Goal: Task Accomplishment & Management: Complete application form

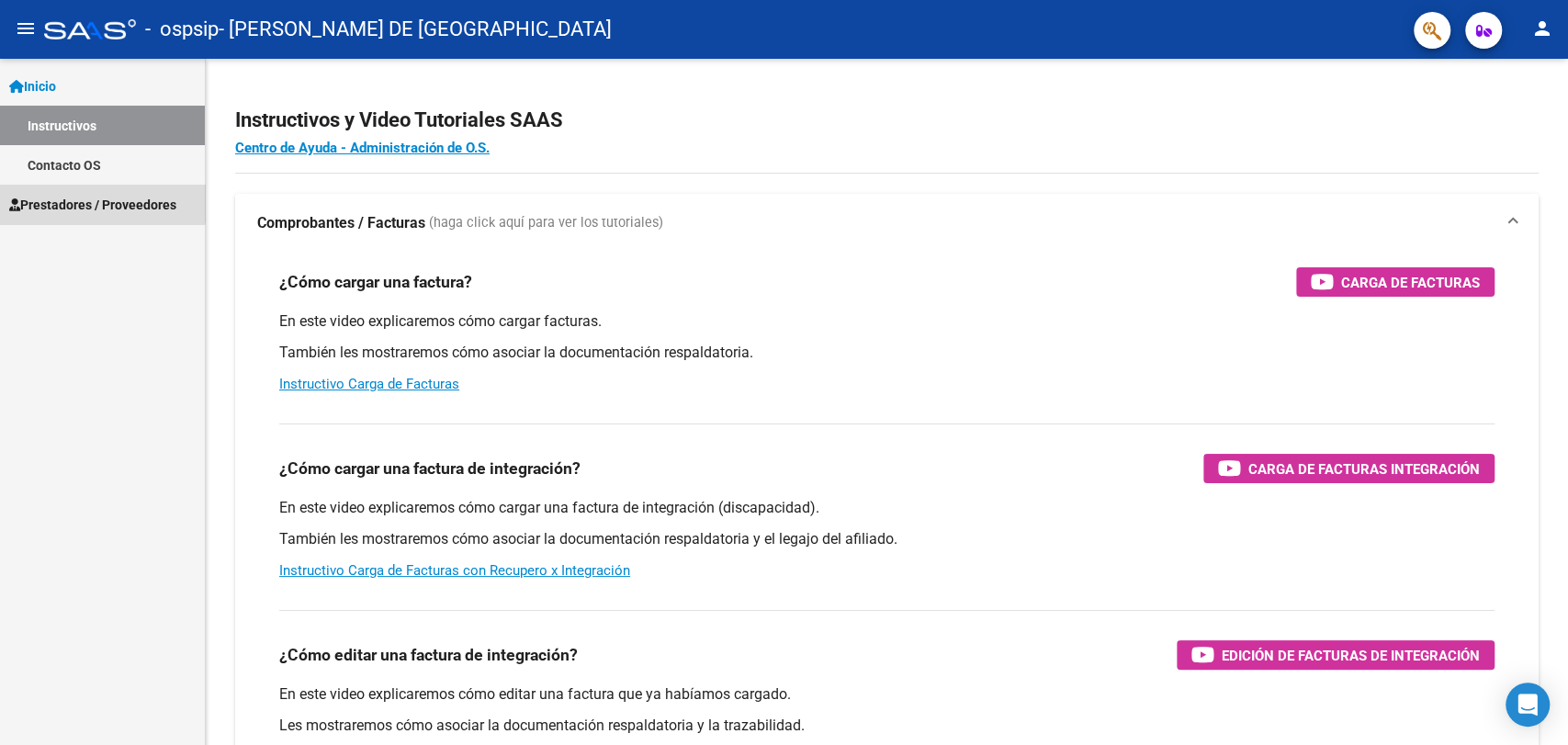
click at [76, 195] on span "Prestadores / Proveedores" at bounding box center [93, 204] width 167 height 20
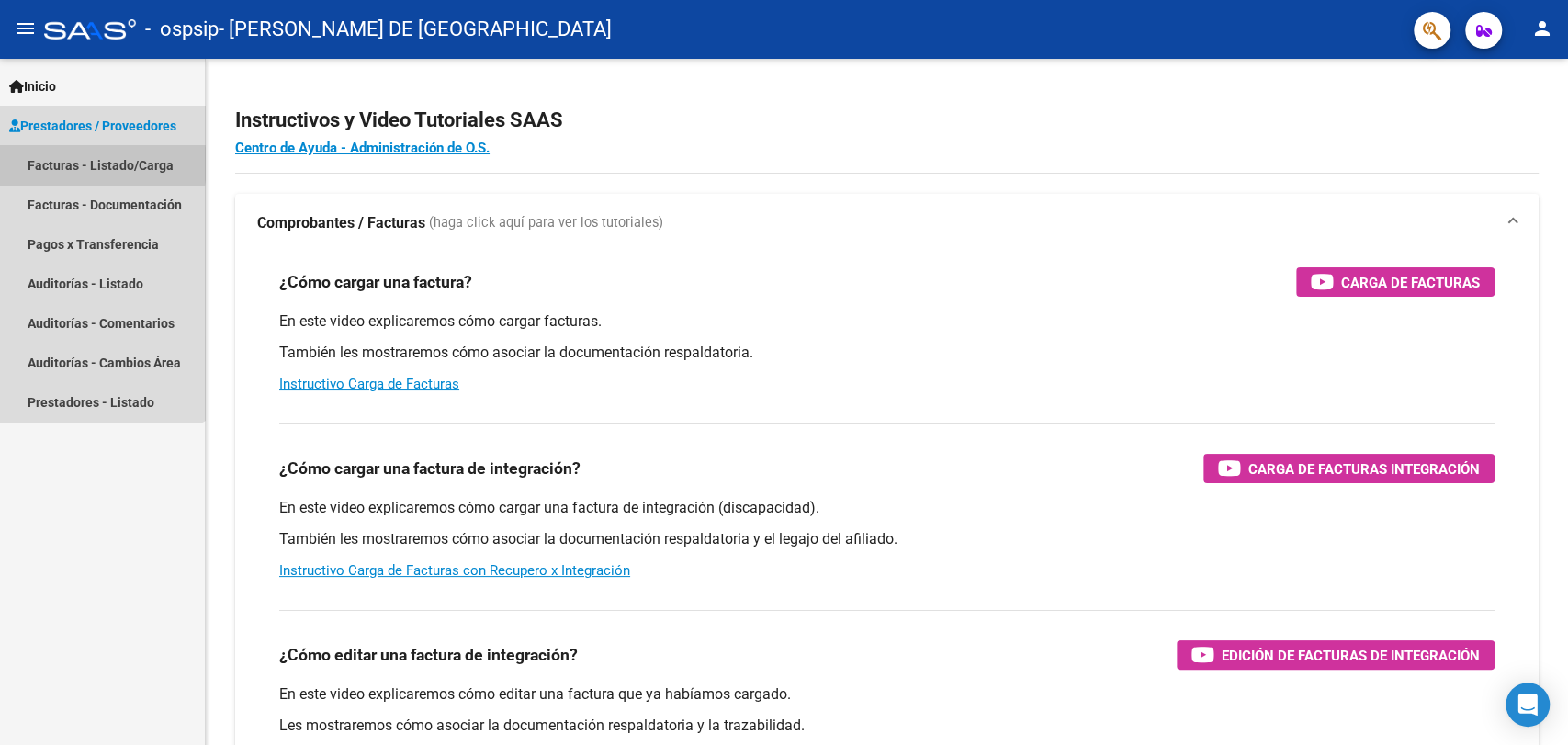
click at [61, 163] on link "Facturas - Listado/Carga" at bounding box center [102, 164] width 204 height 39
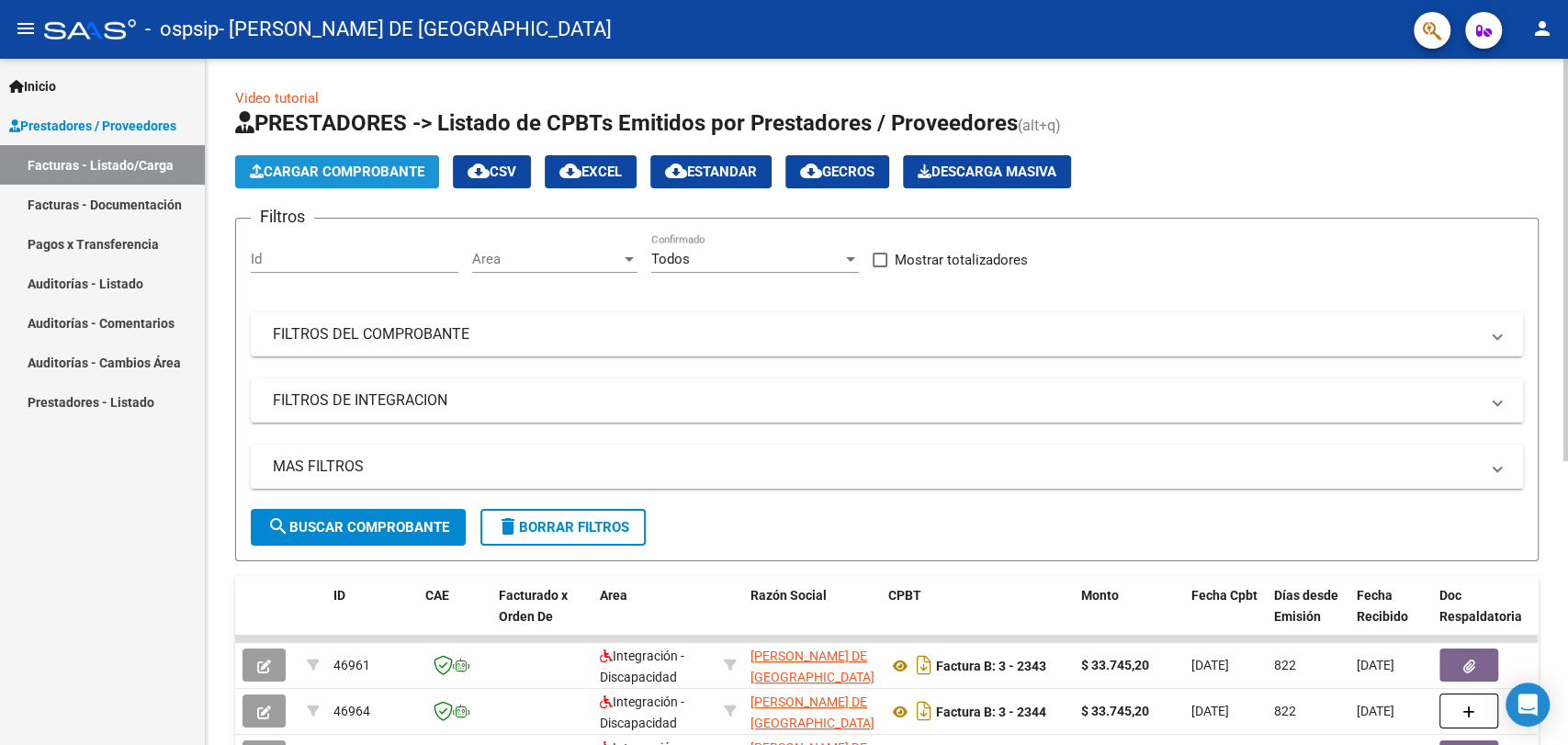
click at [371, 171] on span "Cargar Comprobante" at bounding box center [336, 171] width 175 height 16
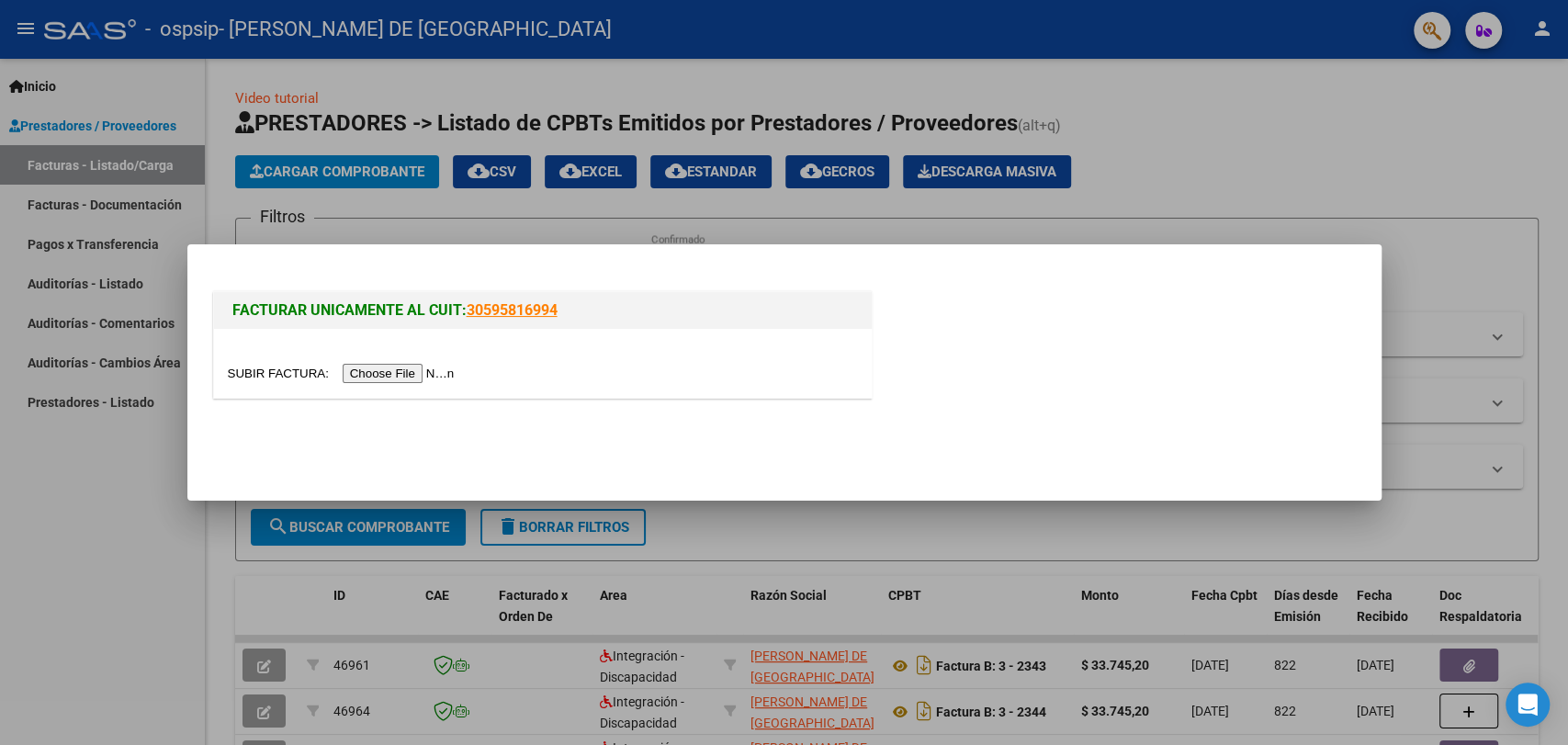
click at [434, 362] on div at bounding box center [543, 363] width 657 height 69
click at [434, 370] on input "file" at bounding box center [343, 373] width 232 height 19
click at [403, 369] on input "file" at bounding box center [343, 373] width 232 height 19
click at [365, 374] on input "file" at bounding box center [343, 373] width 232 height 19
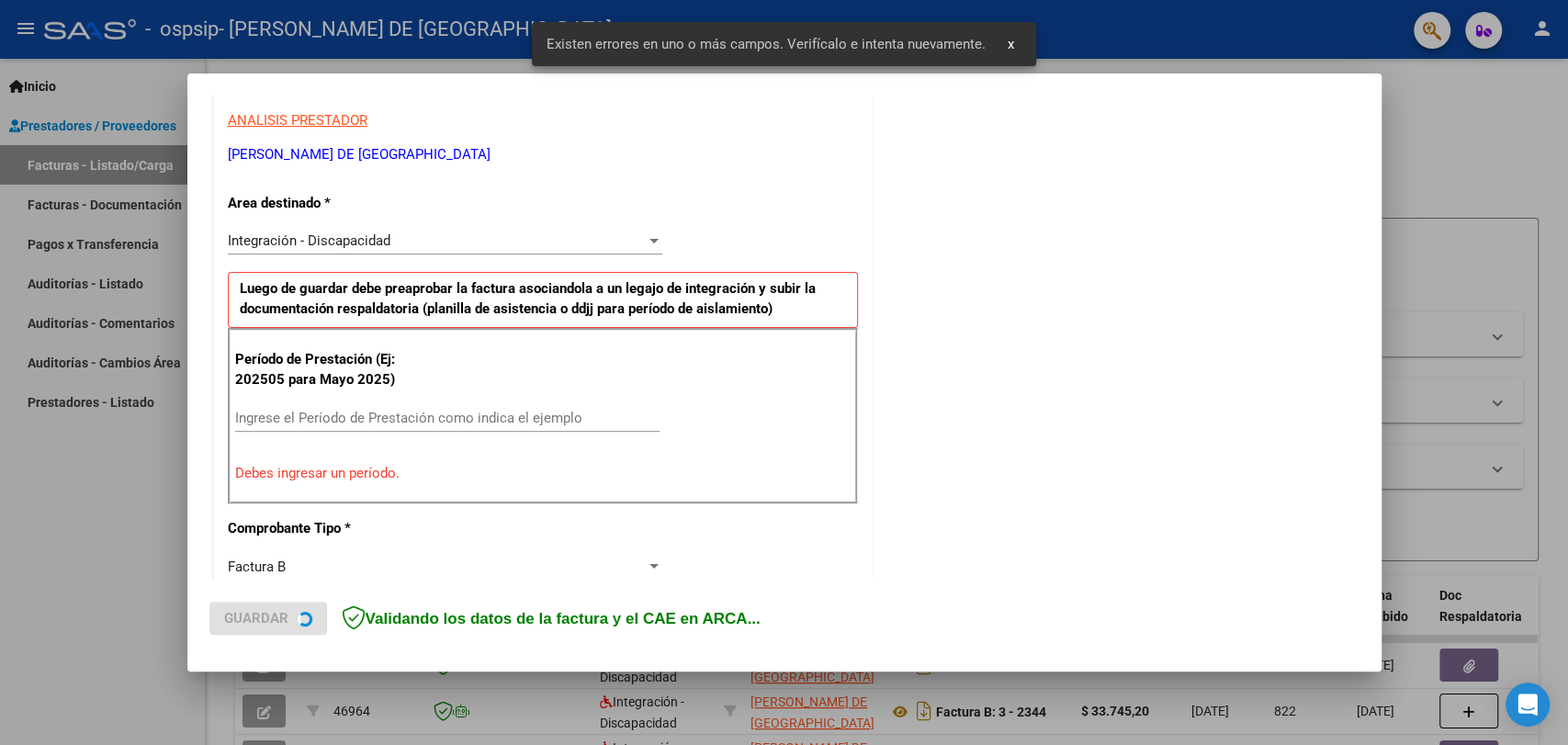
scroll to position [361, 0]
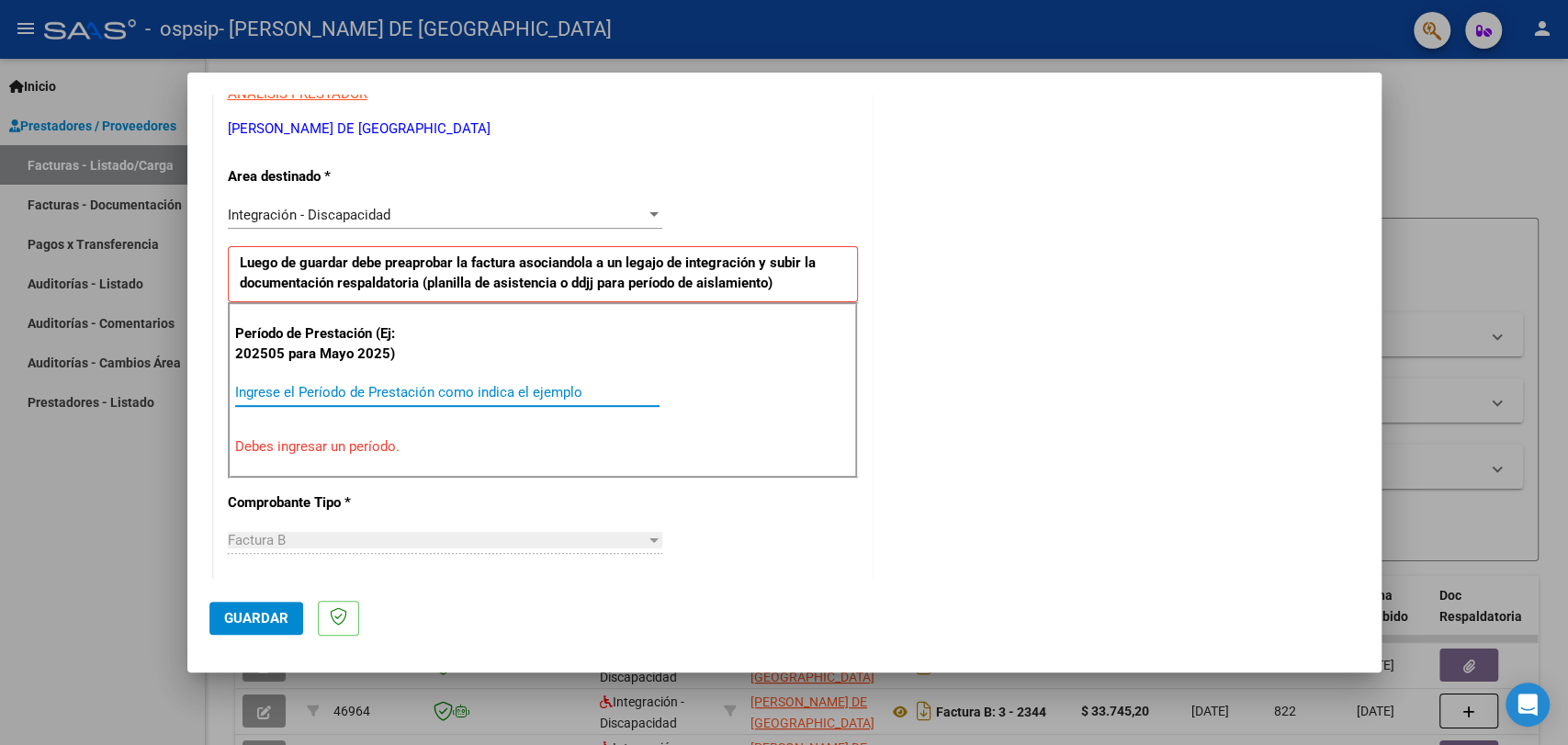
click at [353, 384] on input "Ingrese el Período de Prestación como indica el ejemplo" at bounding box center [447, 392] width 424 height 16
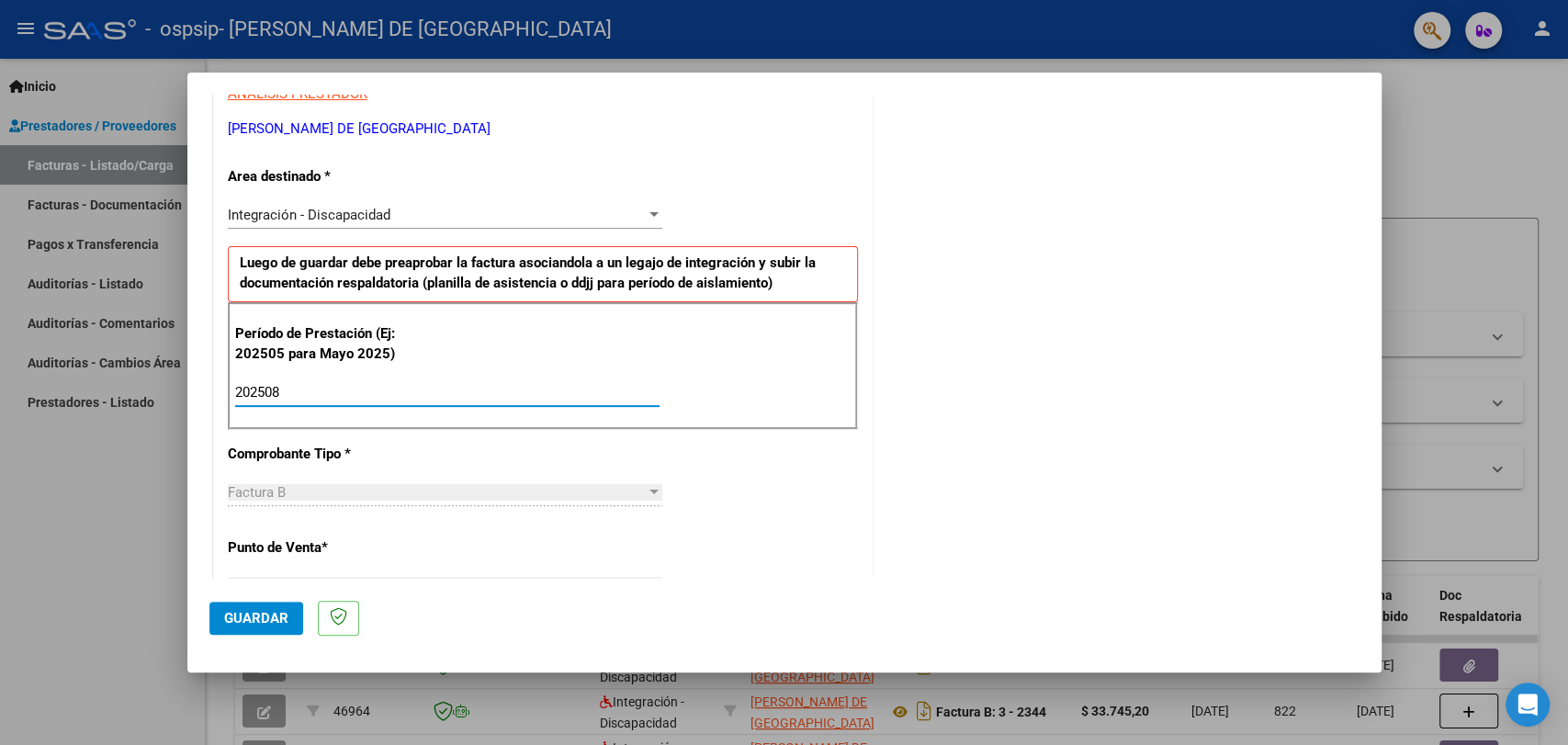
type input "202508"
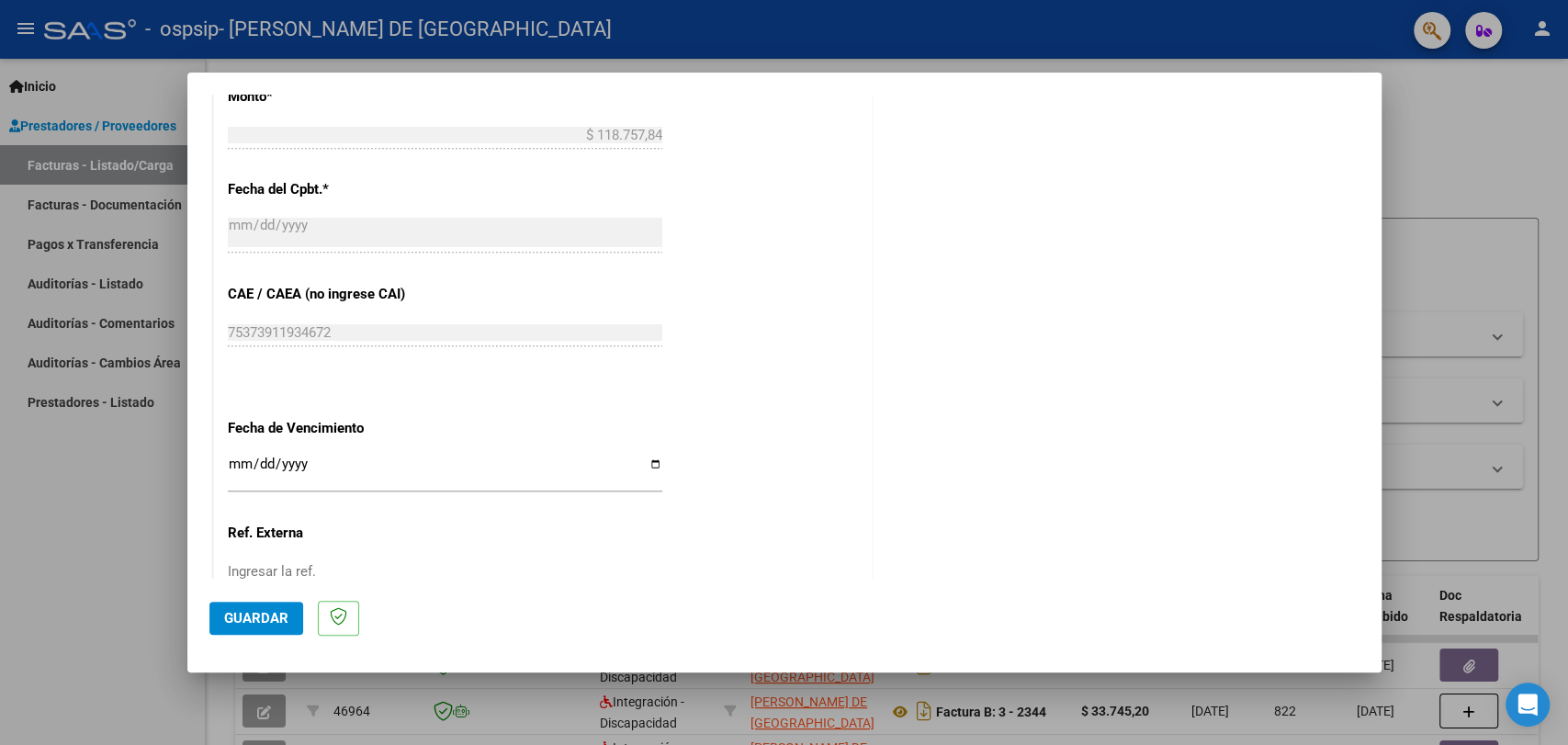
scroll to position [1007, 0]
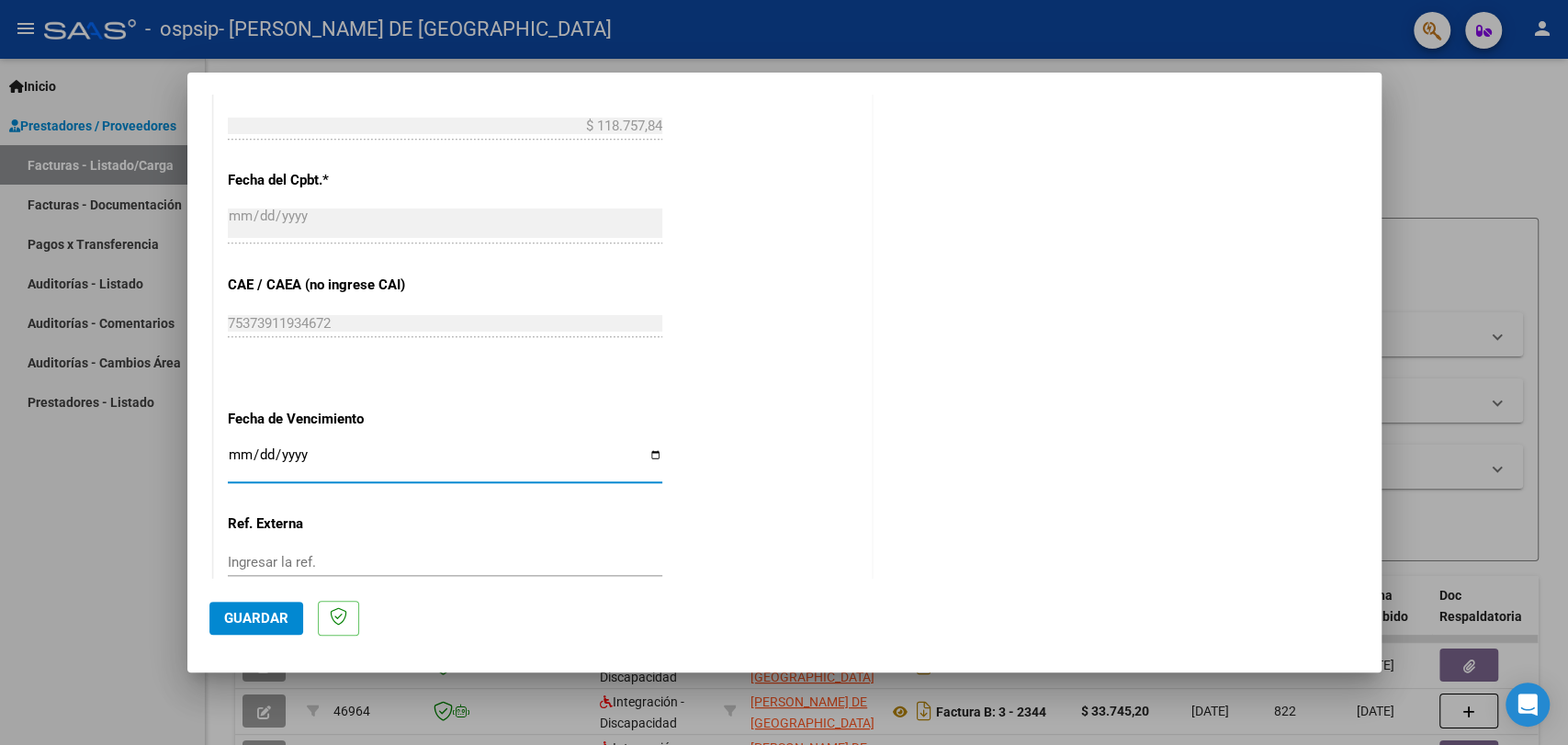
click at [653, 452] on input "Ingresar la fecha" at bounding box center [444, 461] width 435 height 30
type input "[DATE]"
click at [254, 625] on span "Guardar" at bounding box center [256, 617] width 64 height 16
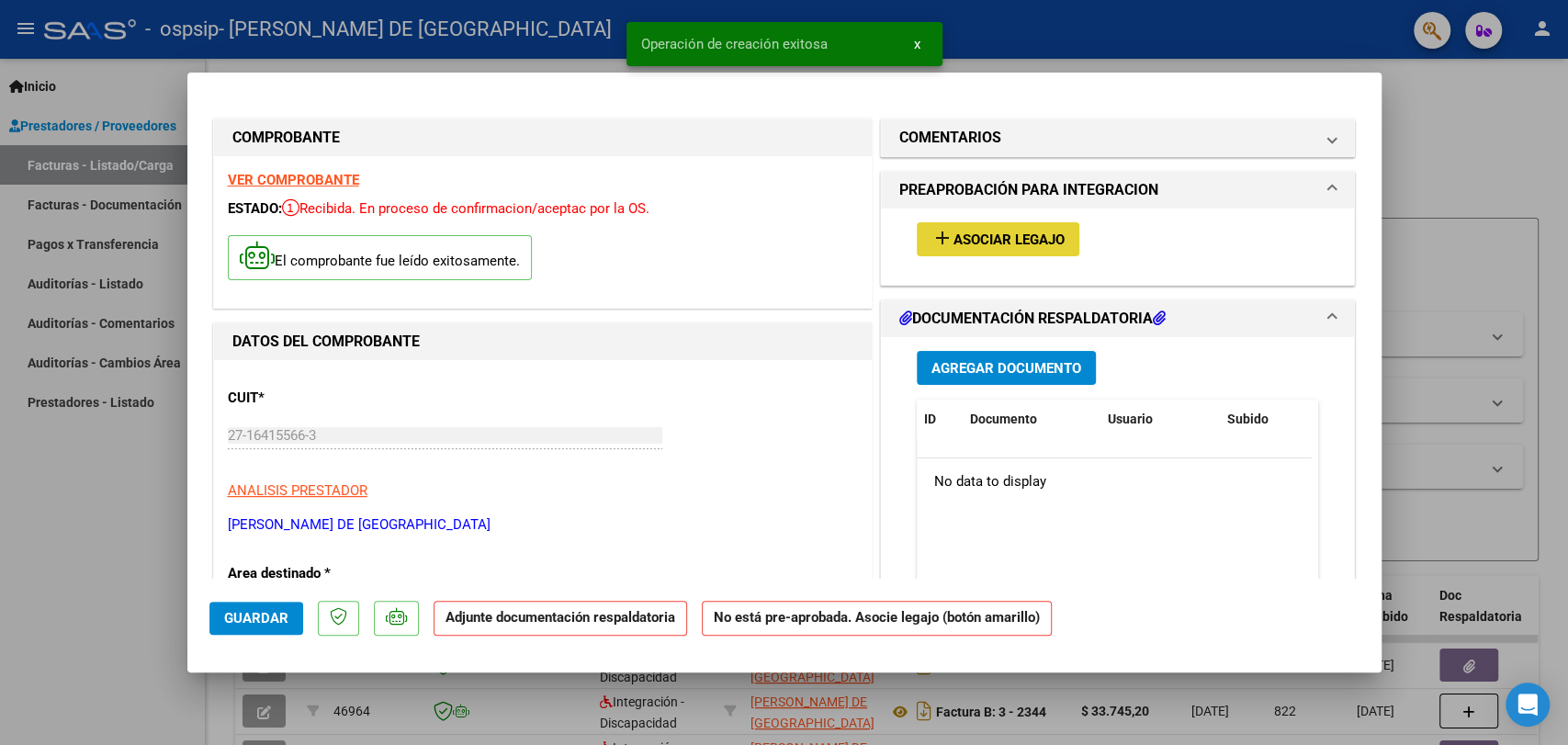
click at [1019, 245] on span "Asociar Legajo" at bounding box center [1009, 239] width 111 height 16
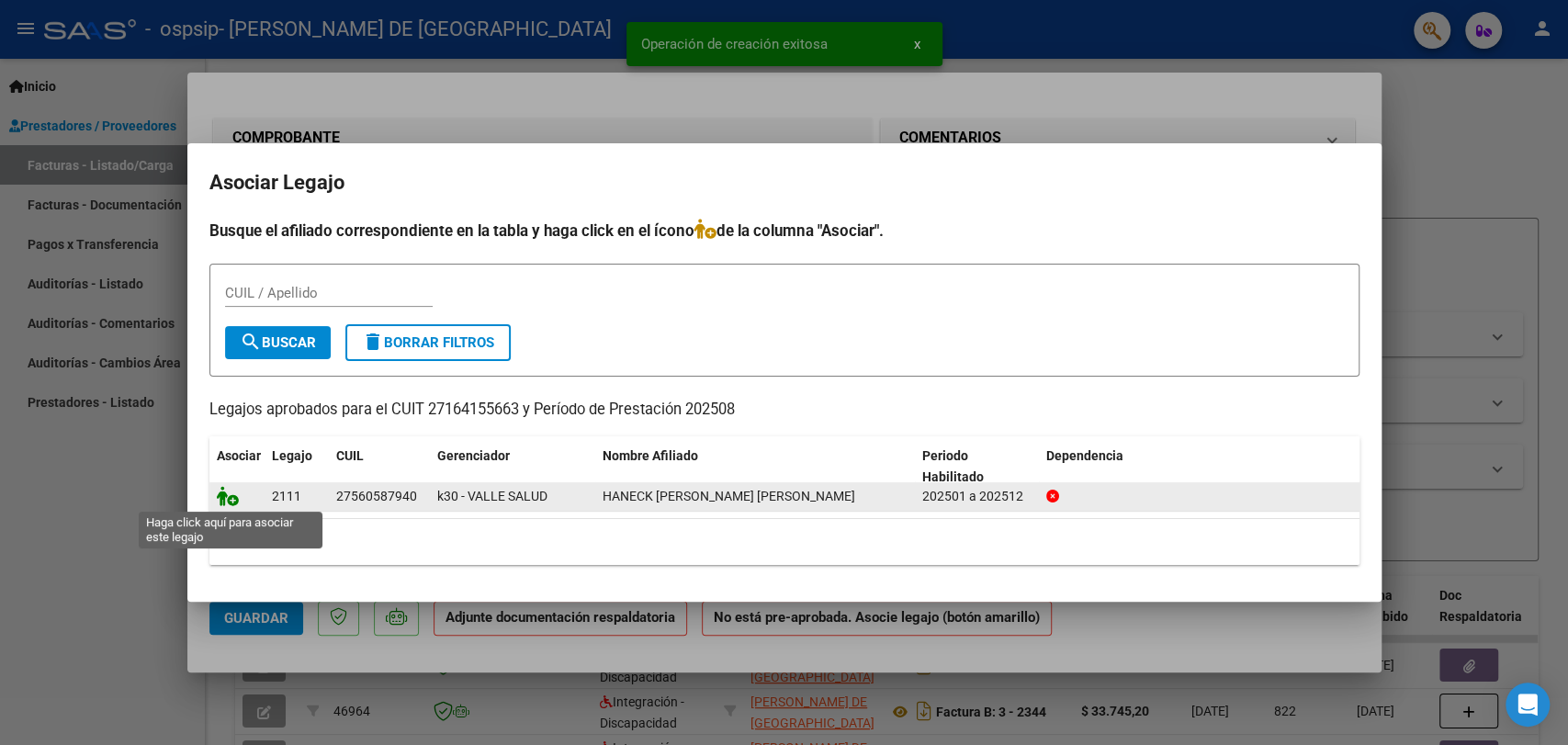
click at [229, 501] on icon at bounding box center [227, 496] width 22 height 20
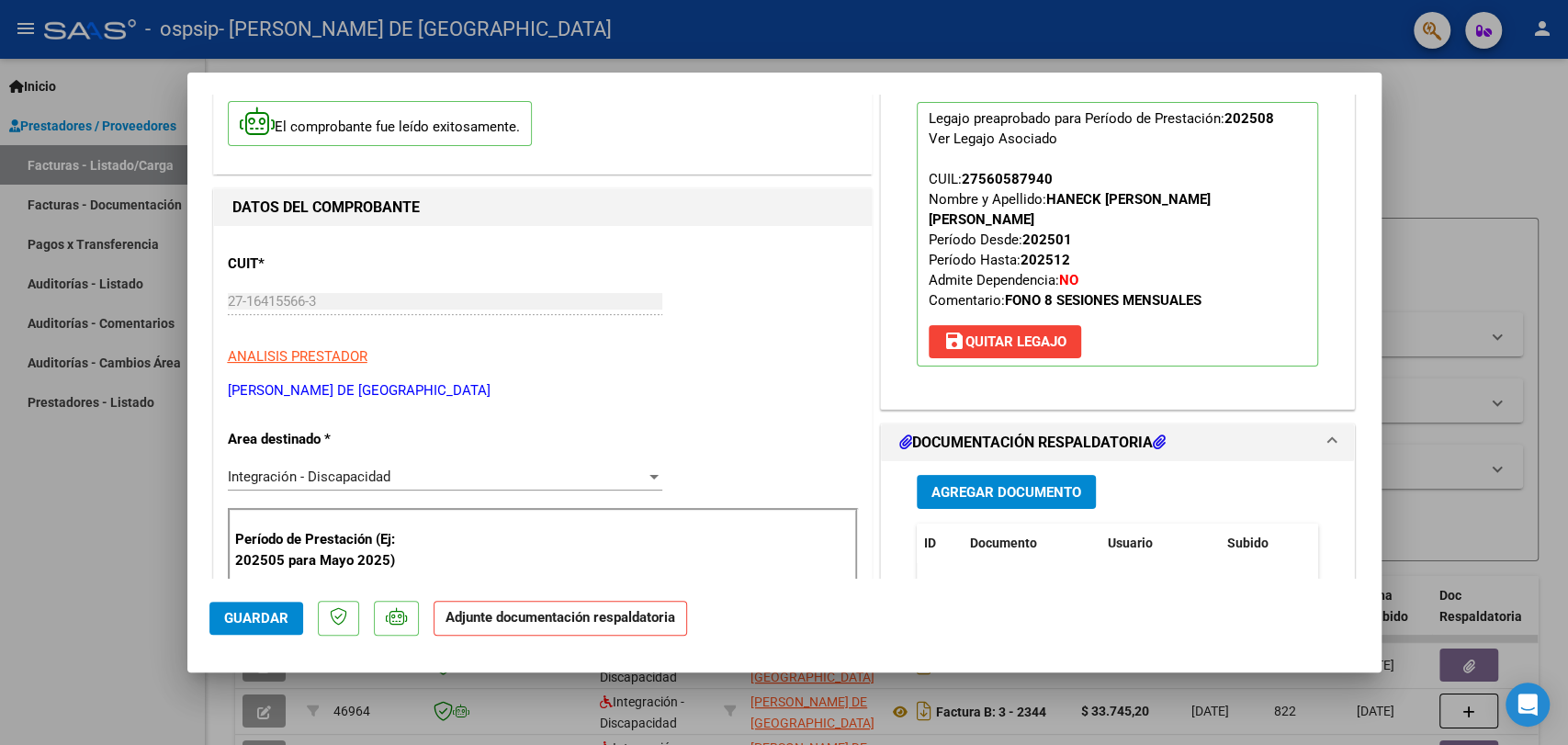
scroll to position [191, 0]
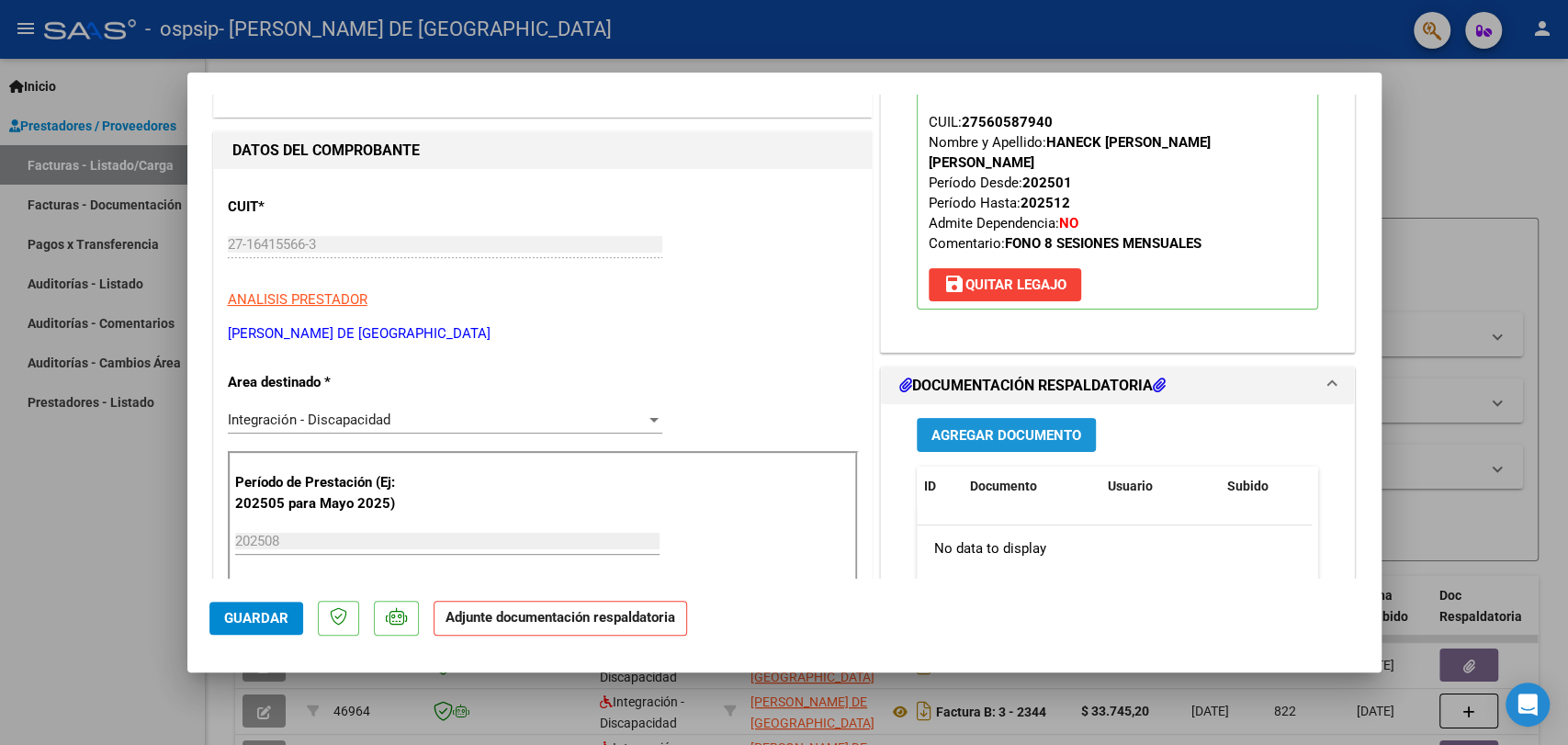
click at [993, 427] on span "Agregar Documento" at bounding box center [1006, 435] width 150 height 16
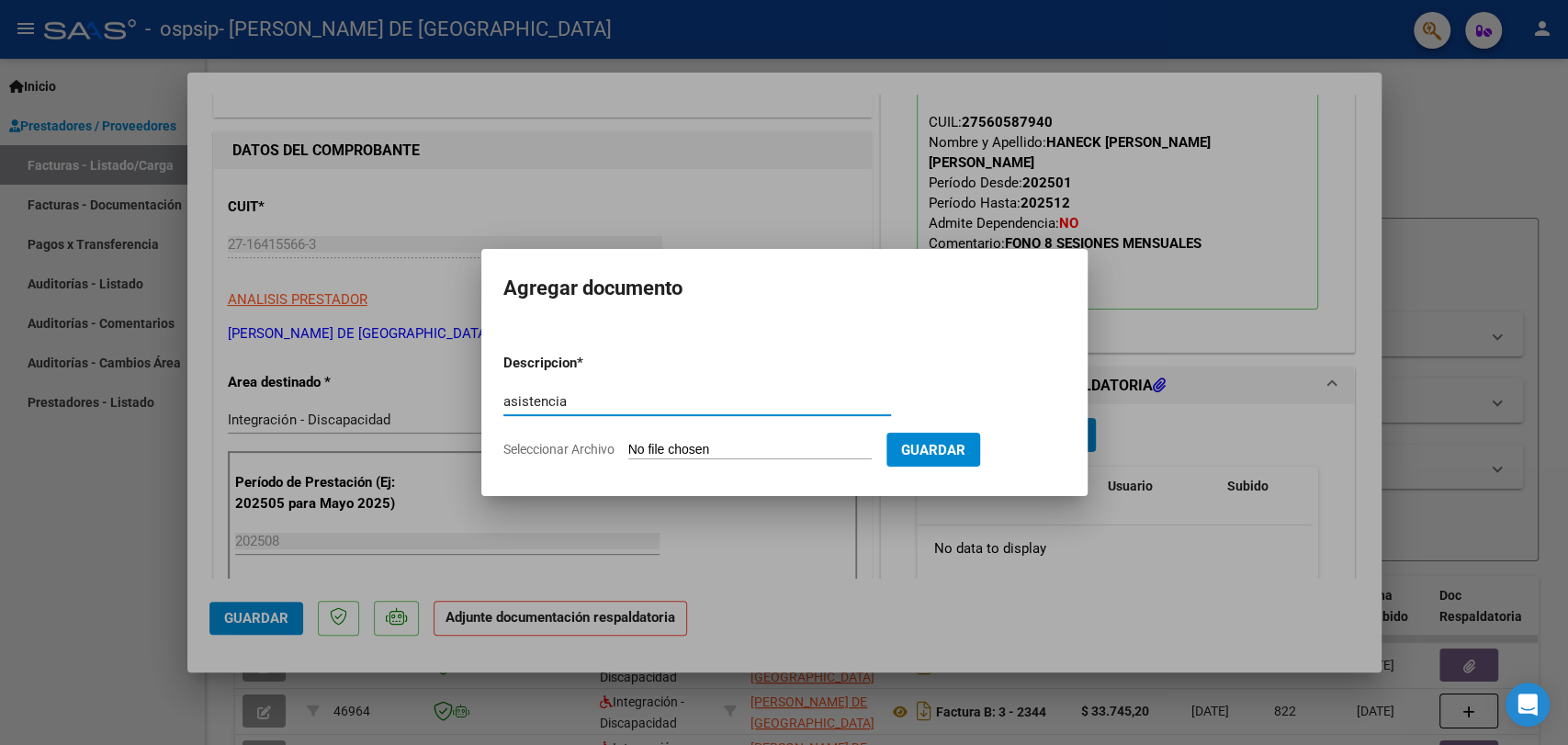
type input "asistencia"
click at [965, 442] on span "Guardar" at bounding box center [933, 449] width 64 height 16
click at [721, 441] on input "Seleccionar Archivo" at bounding box center [750, 450] width 244 height 17
click at [772, 436] on form "Descripcion * asistencia Escriba aquí una descripcion Seleccionar Archivo Guard…" at bounding box center [784, 406] width 562 height 134
click at [764, 442] on input "Seleccionar Archivo" at bounding box center [750, 450] width 244 height 17
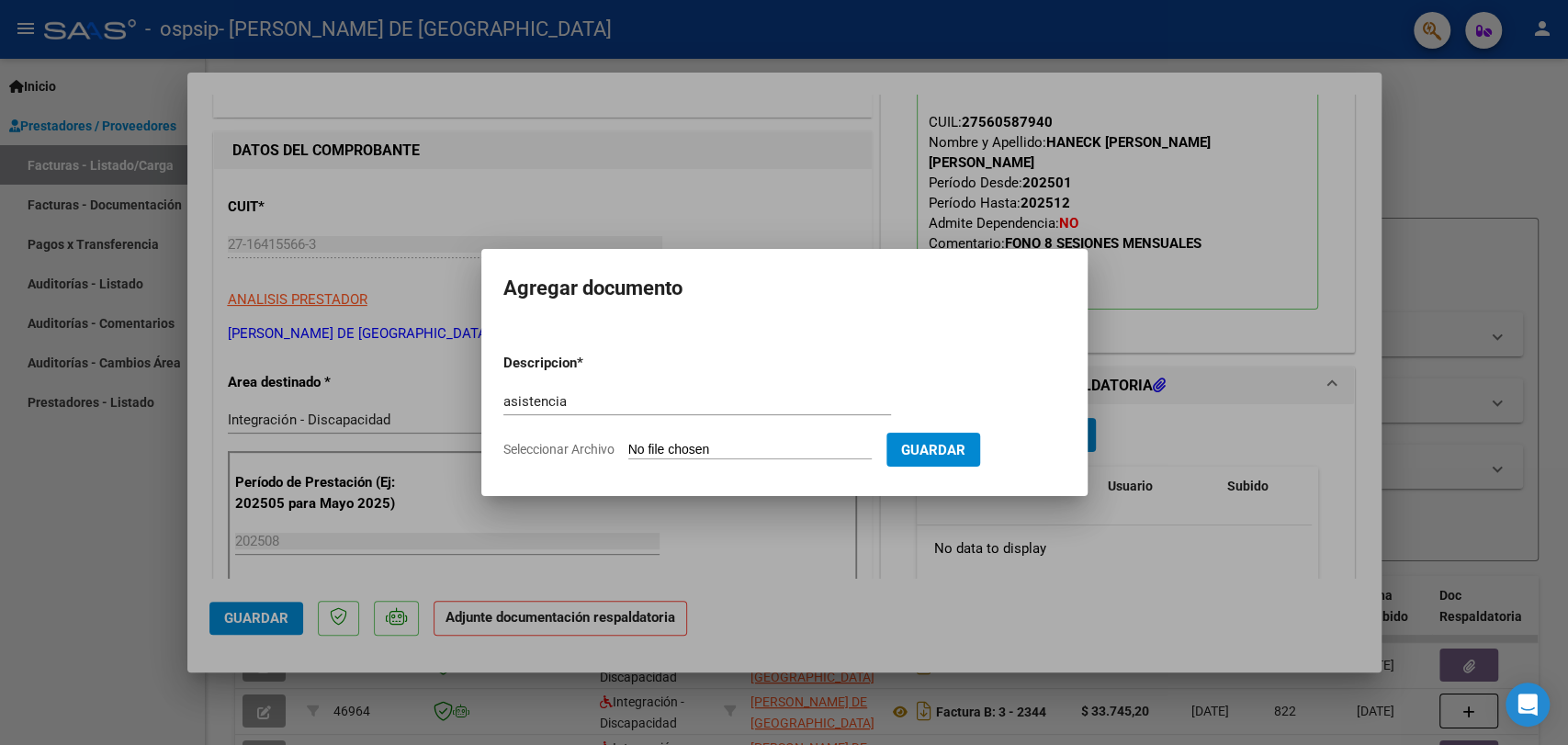
type input "C:\fakepath\a Haneck 8 25 FONO .pdf"
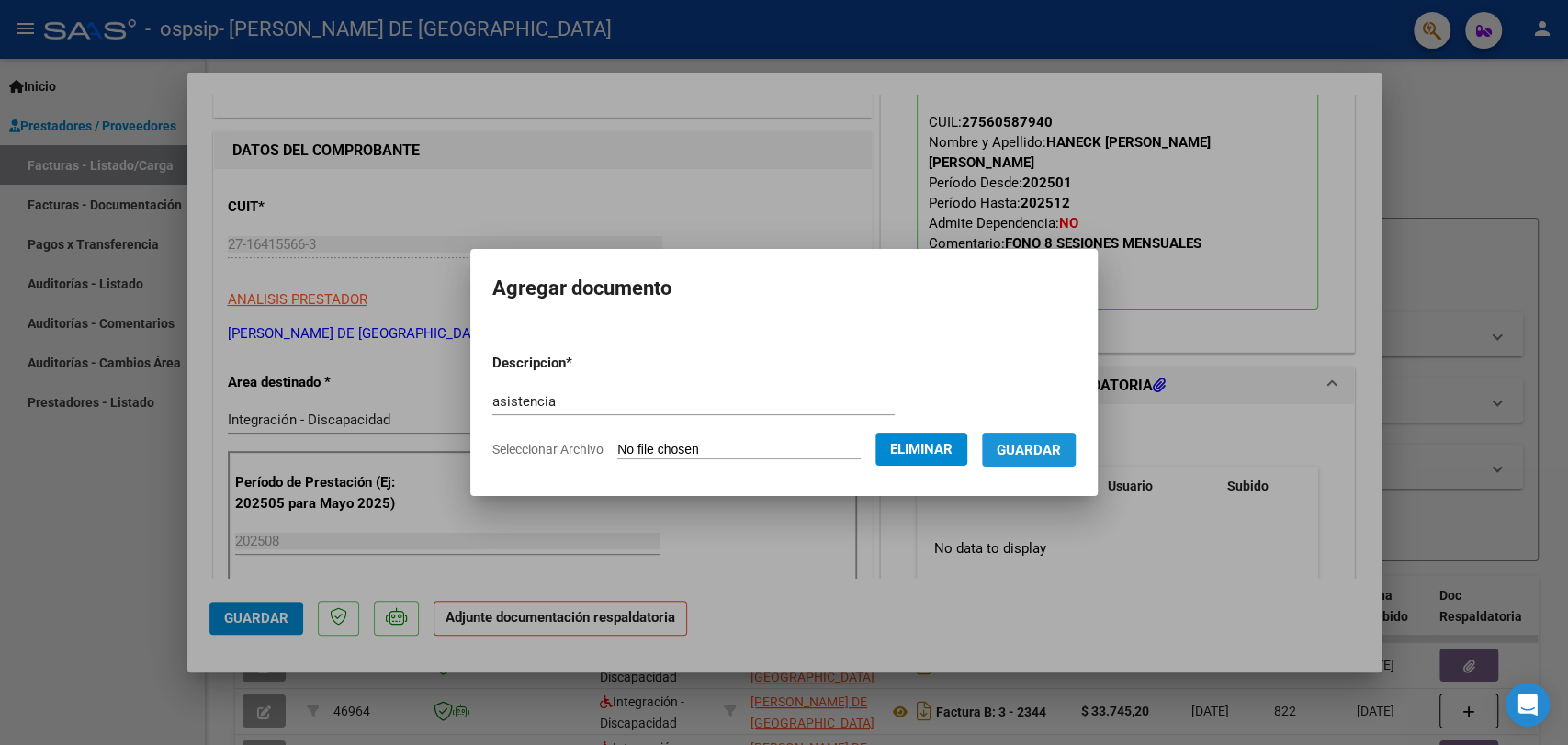
click at [1044, 460] on button "Guardar" at bounding box center [1029, 450] width 94 height 34
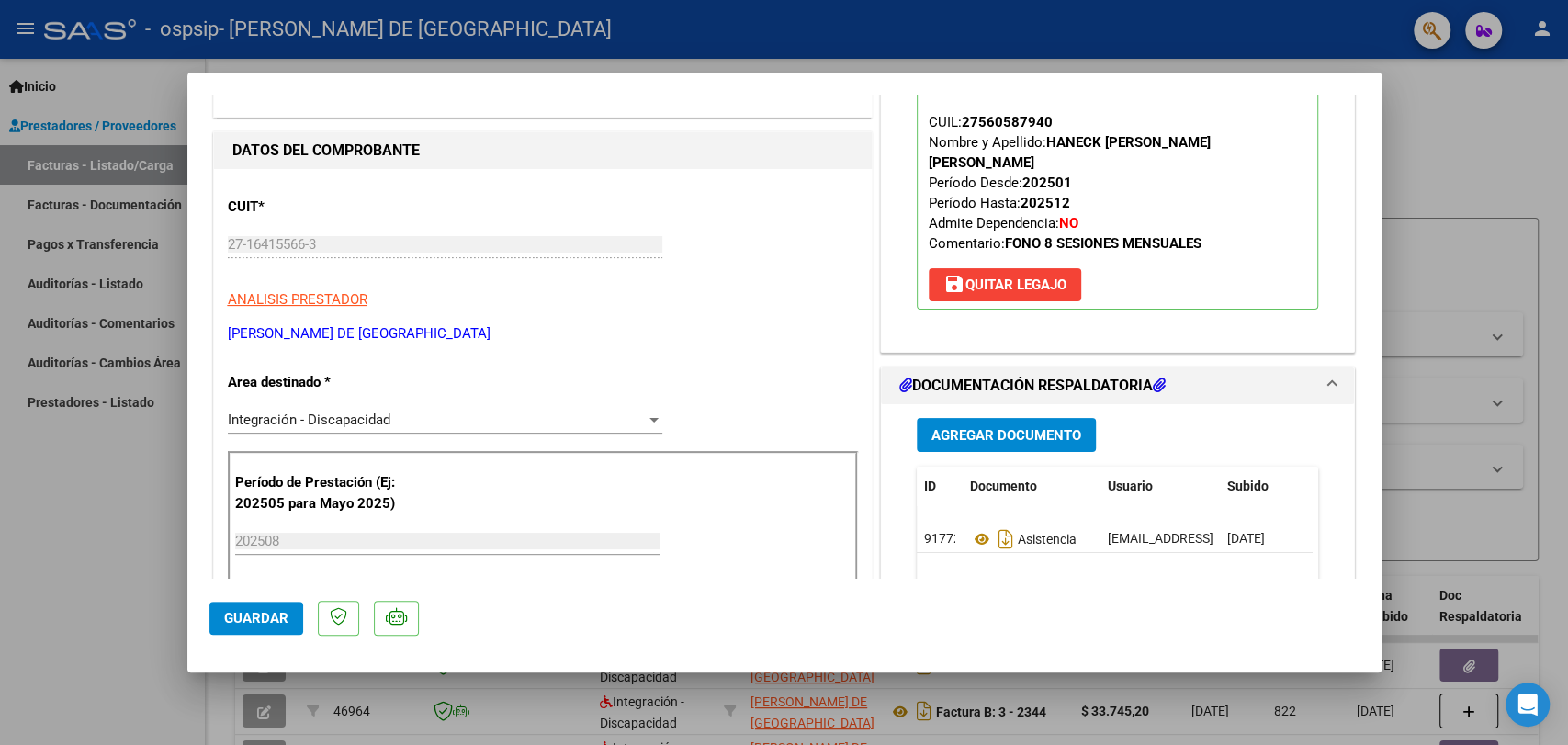
click at [232, 633] on mat-dialog-actions "Guardar" at bounding box center [784, 615] width 1150 height 73
click at [229, 629] on button "Guardar" at bounding box center [256, 618] width 94 height 33
click at [249, 628] on button "Guardar" at bounding box center [256, 618] width 94 height 33
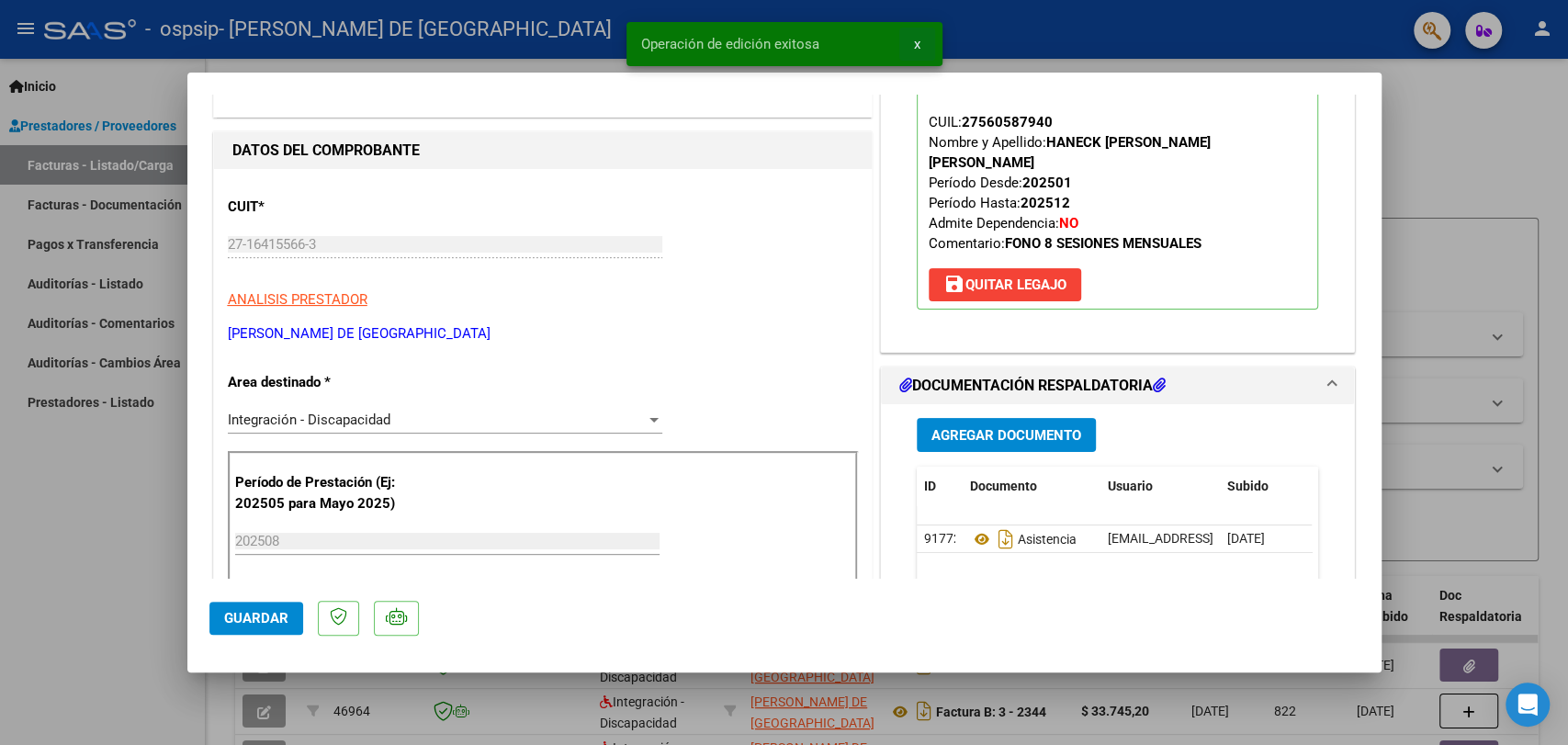
click at [919, 39] on button "x" at bounding box center [916, 44] width 35 height 33
